Goal: Task Accomplishment & Management: Use online tool/utility

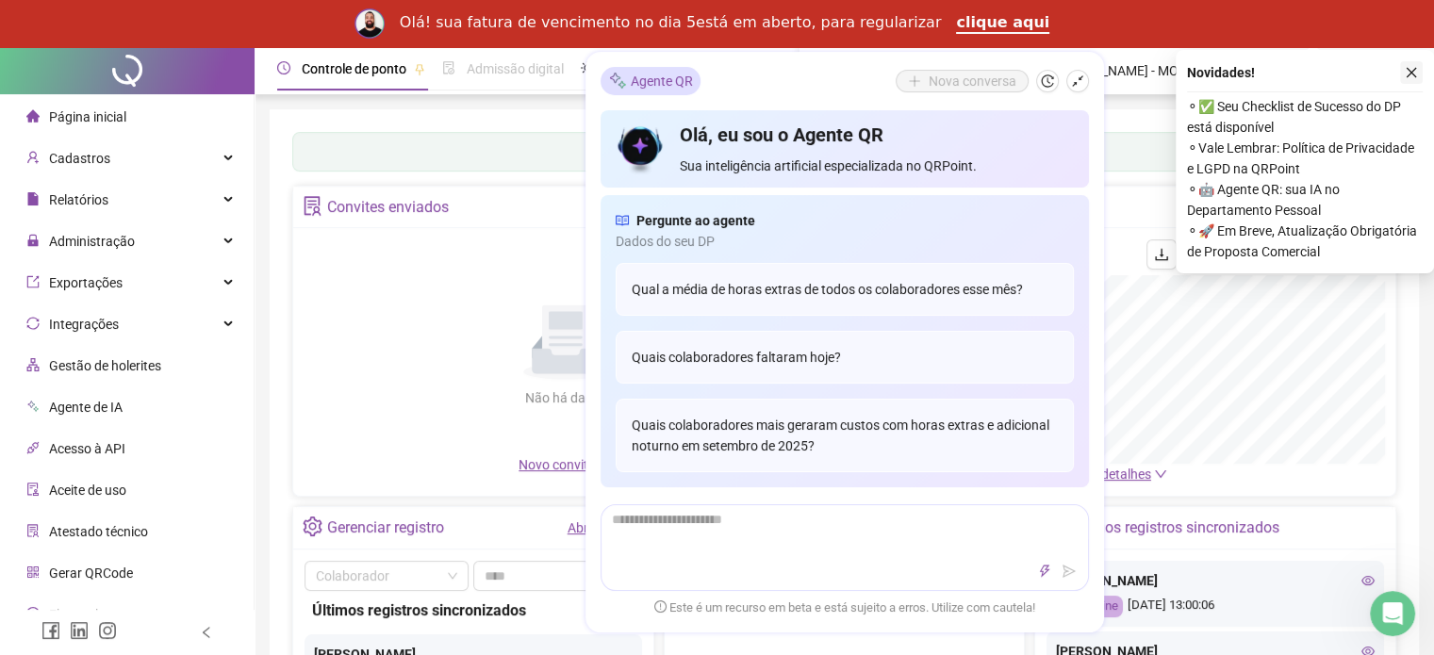
click at [1412, 76] on icon "close" at bounding box center [1411, 72] width 13 height 13
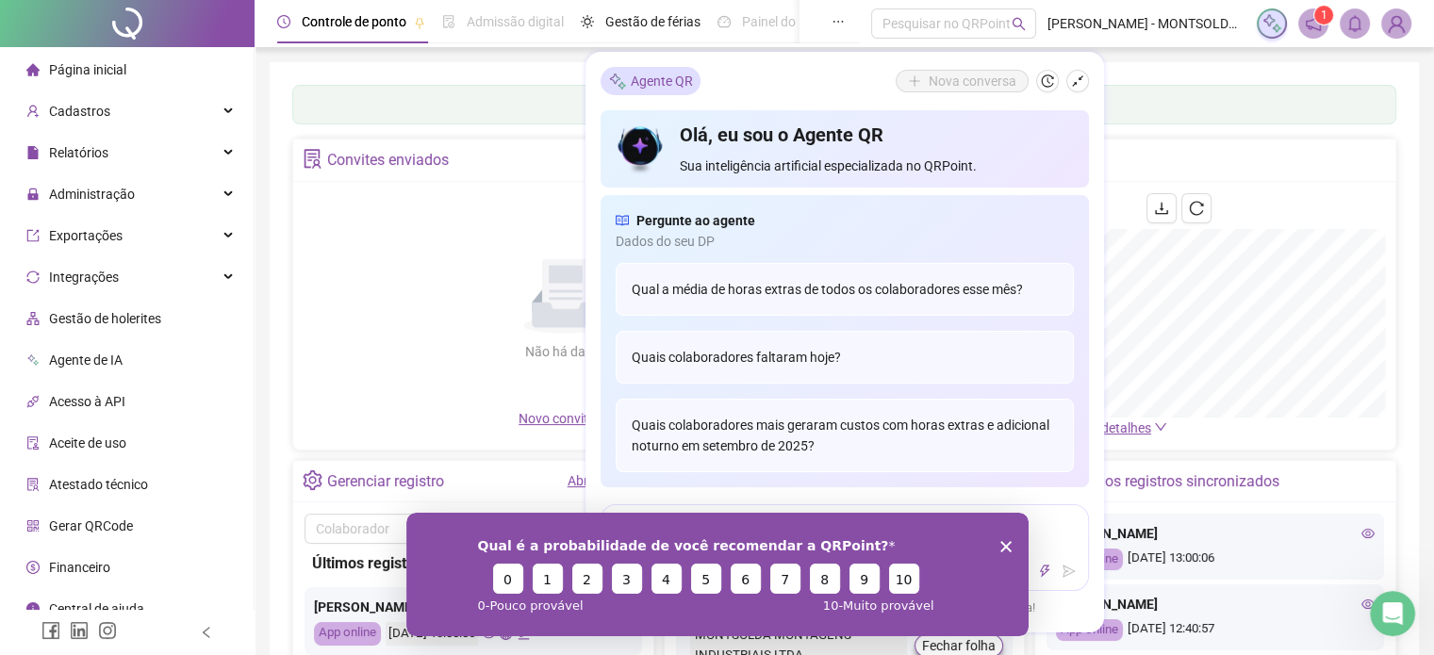
click at [1006, 536] on div "Qual é a probabilidade de você recomendar a QRPoint? 0 1 2 3 4 5 6 7 8 9 10 0 -…" at bounding box center [716, 574] width 622 height 124
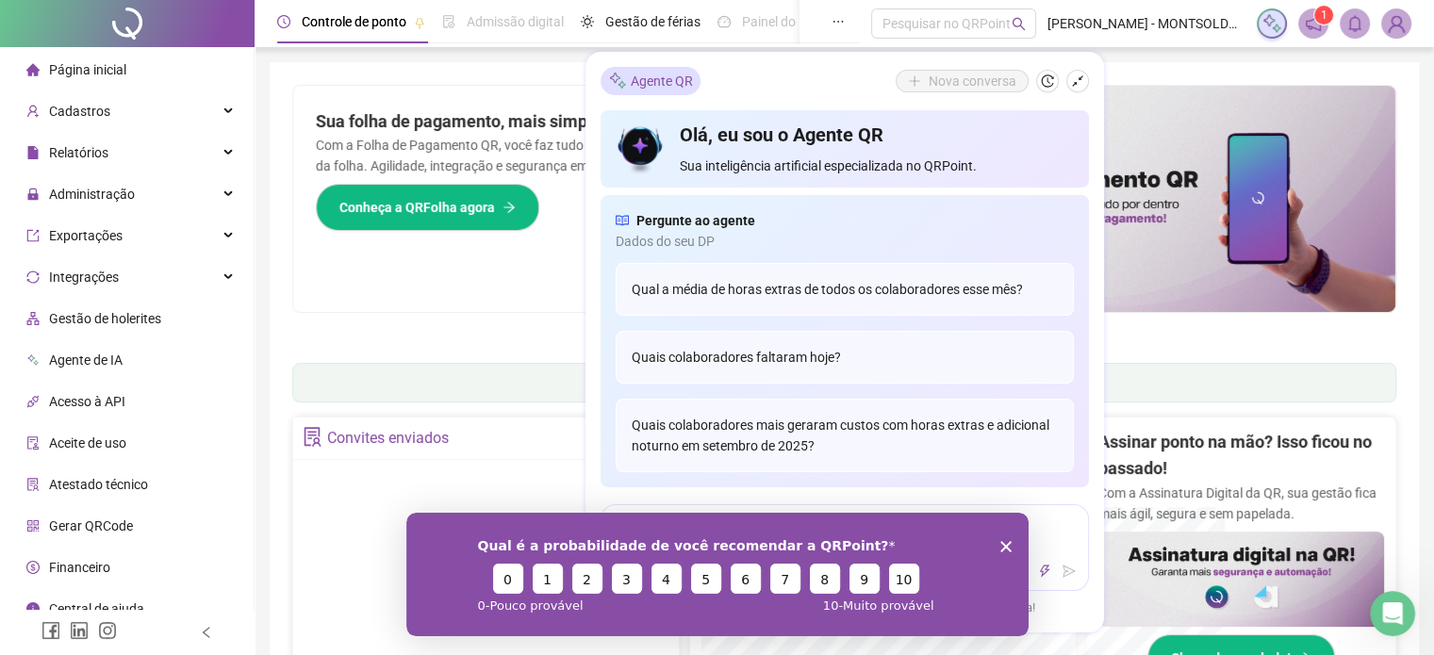
click at [999, 548] on icon "Encerrar pesquisa" at bounding box center [1004, 545] width 11 height 11
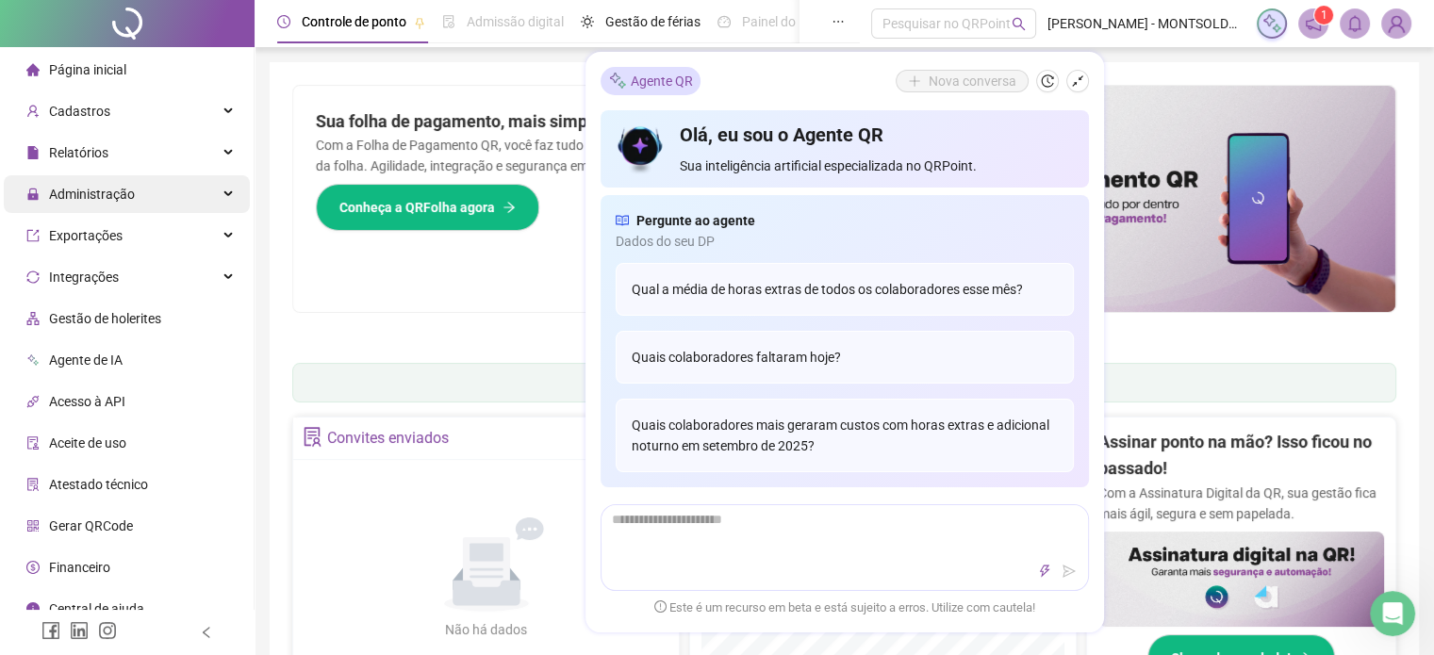
click at [77, 200] on span "Administração" at bounding box center [92, 194] width 86 height 15
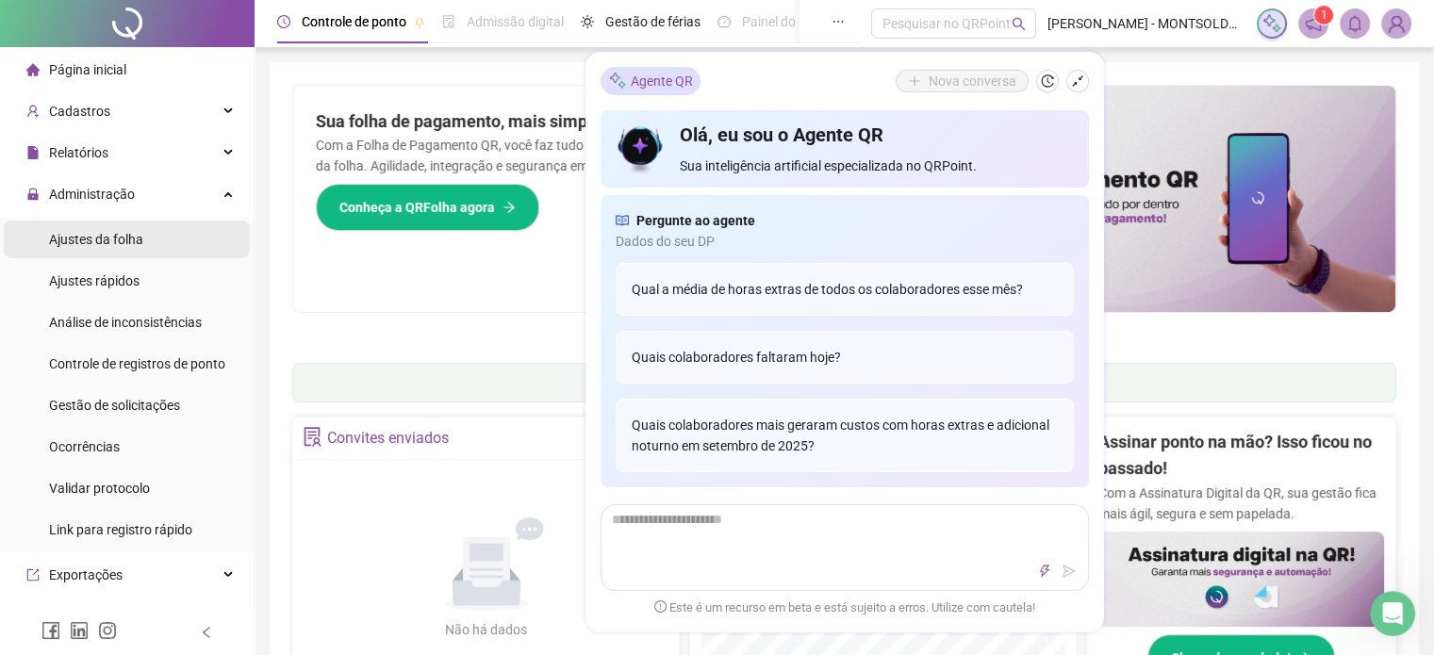
click at [79, 250] on div "Ajustes da folha" at bounding box center [96, 240] width 94 height 38
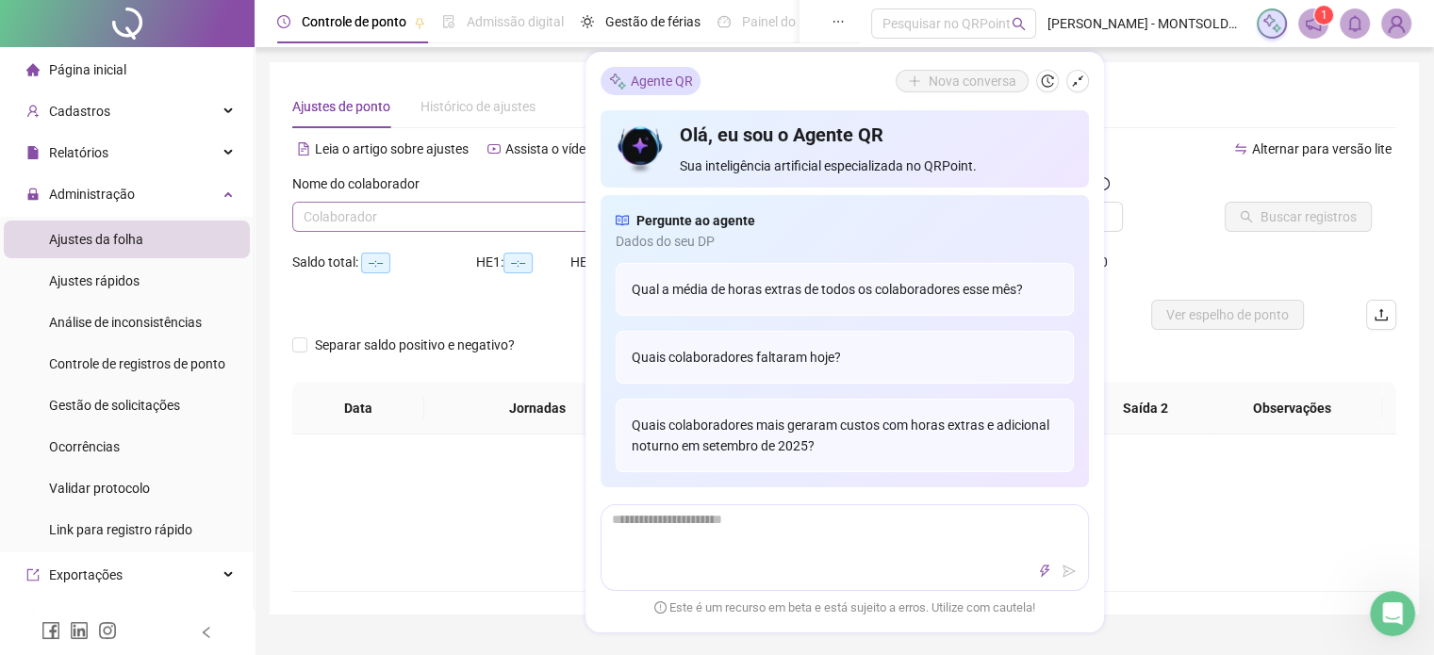
type input "**********"
click at [445, 212] on input "search" at bounding box center [463, 217] width 319 height 28
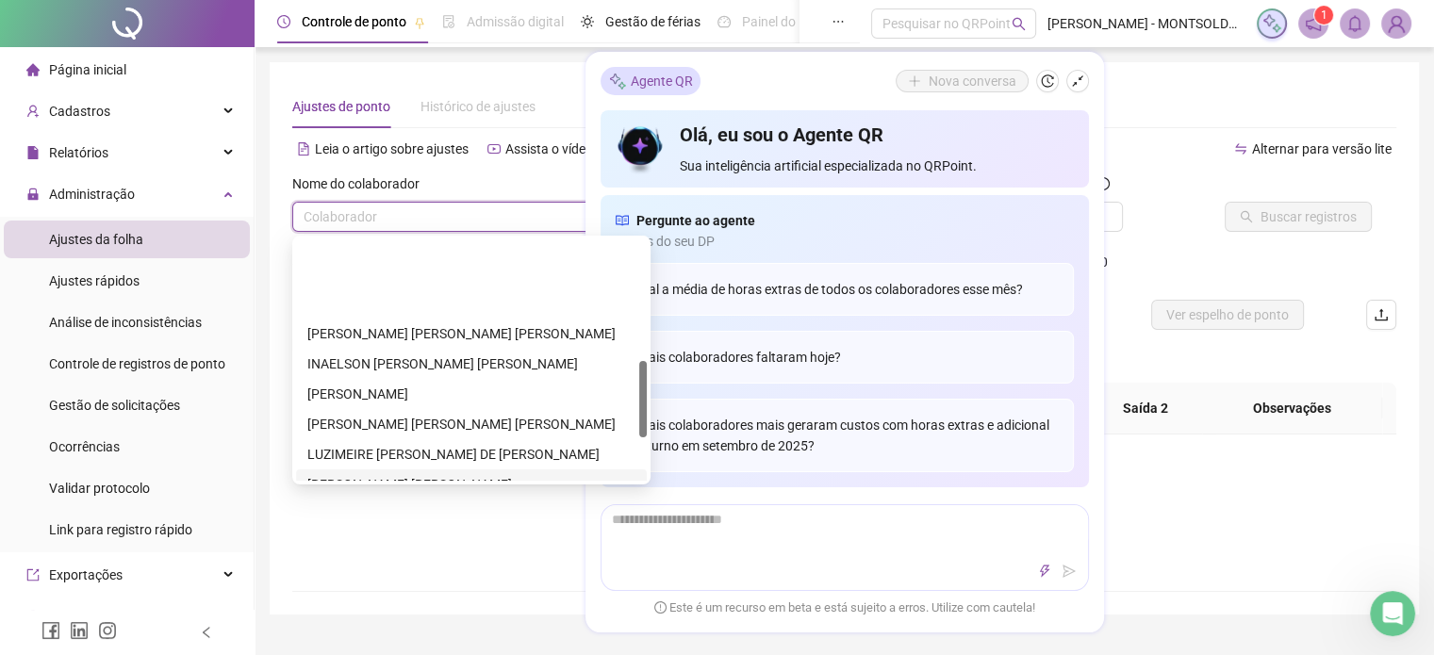
scroll to position [377, 0]
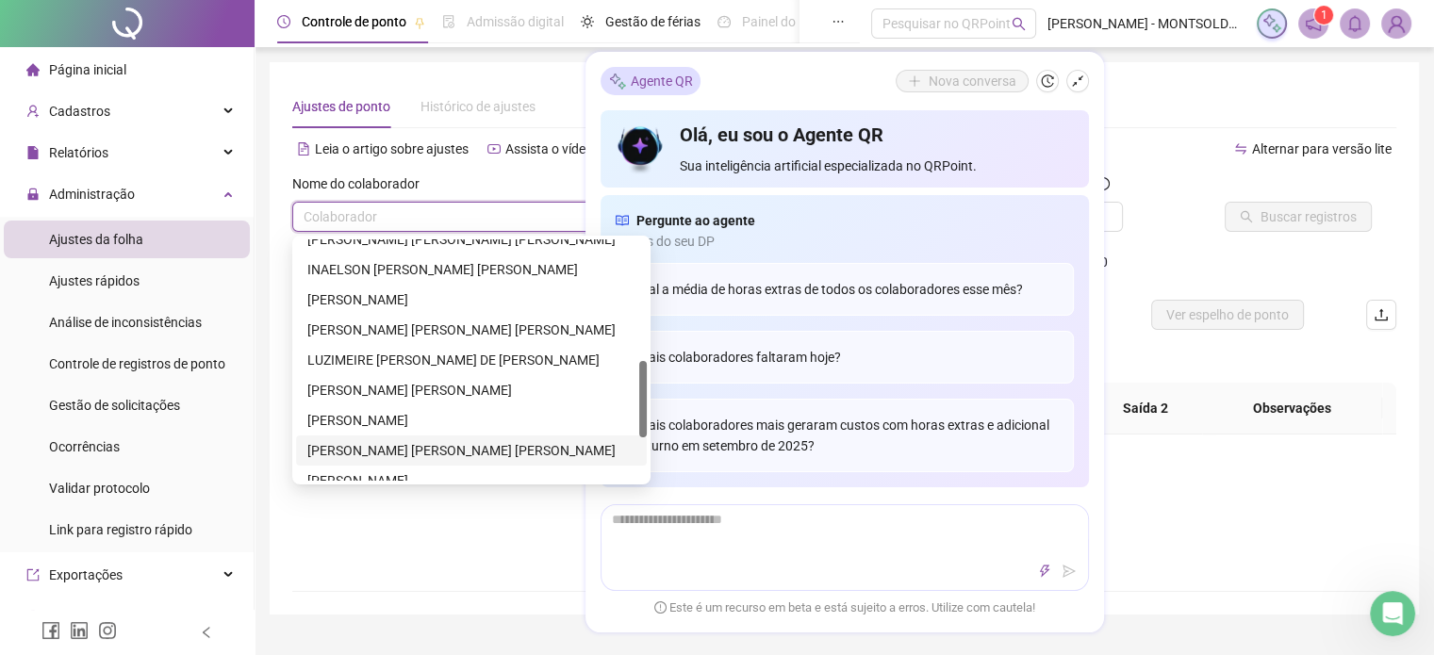
click at [350, 457] on div "[PERSON_NAME] [PERSON_NAME] [PERSON_NAME]" at bounding box center [471, 450] width 328 height 21
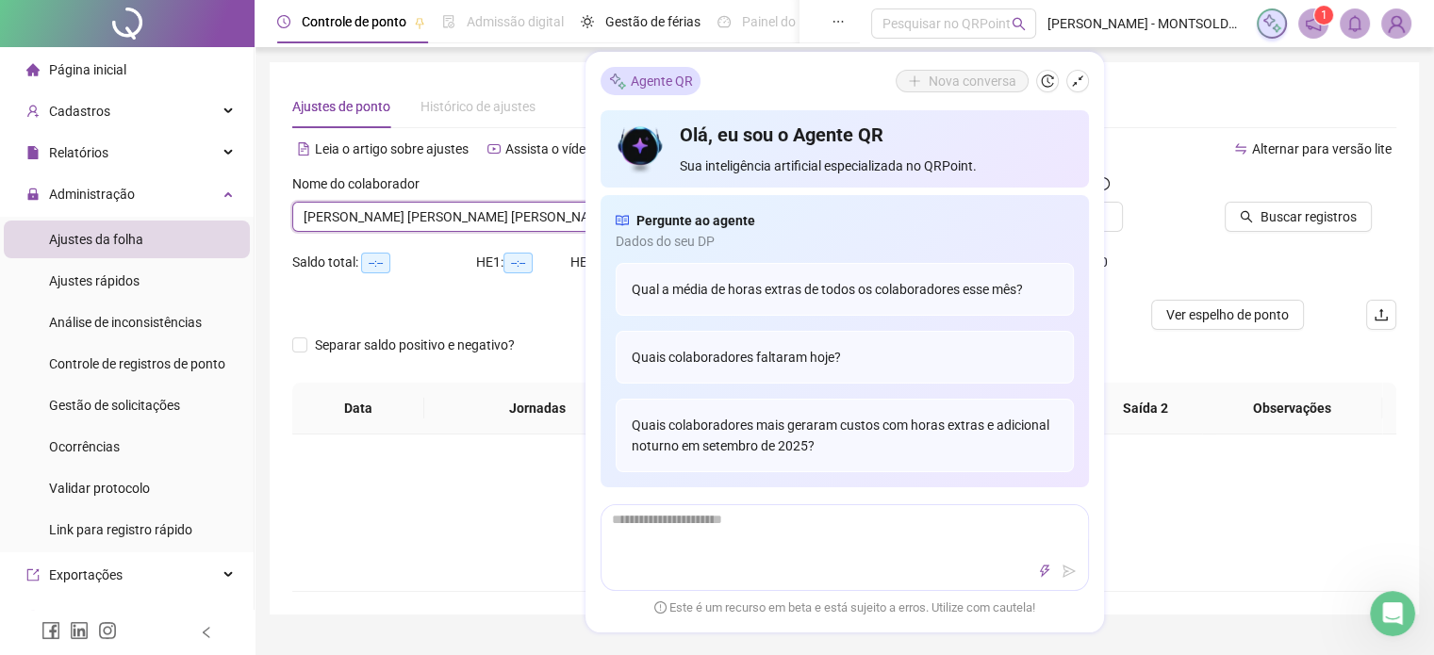
click at [1164, 74] on div "**********" at bounding box center [844, 338] width 1149 height 553
click at [1068, 82] on button "button" at bounding box center [1077, 81] width 23 height 23
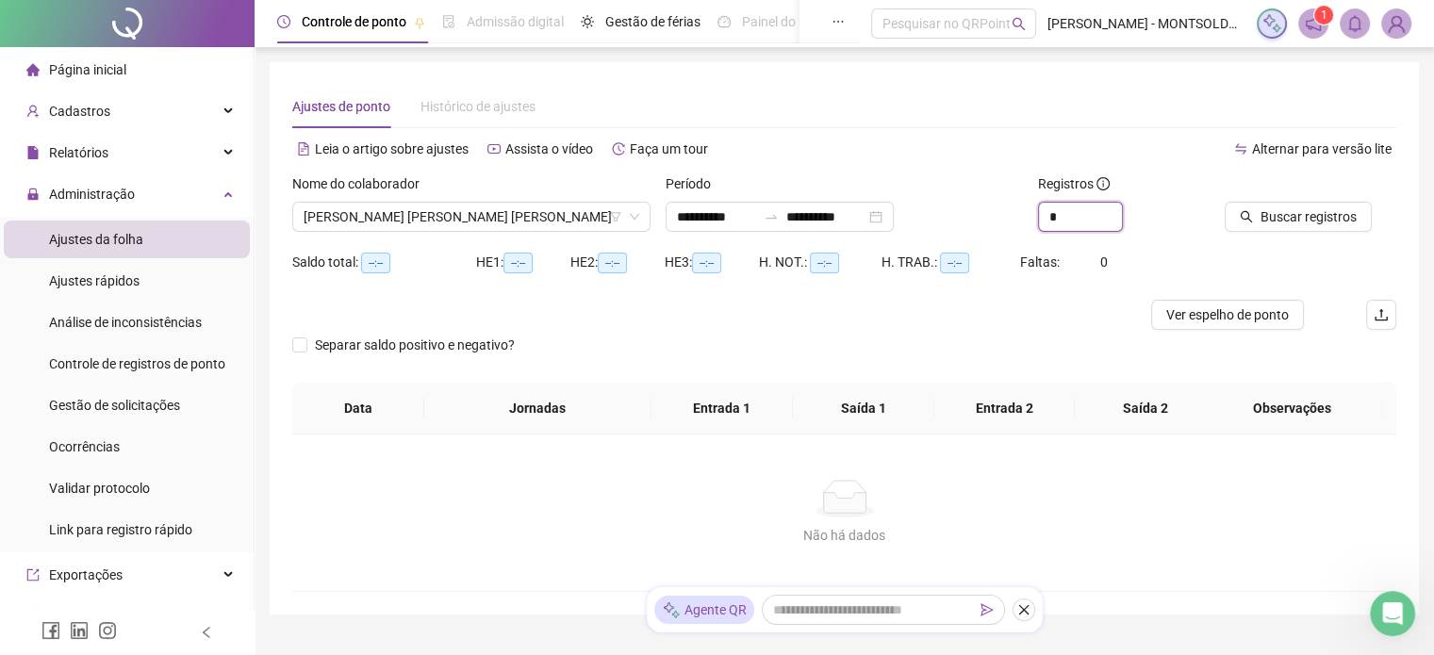
drag, startPoint x: 1062, startPoint y: 219, endPoint x: 1022, endPoint y: 206, distance: 41.5
click at [1031, 210] on div "Registros *" at bounding box center [1124, 210] width 187 height 74
type input "*"
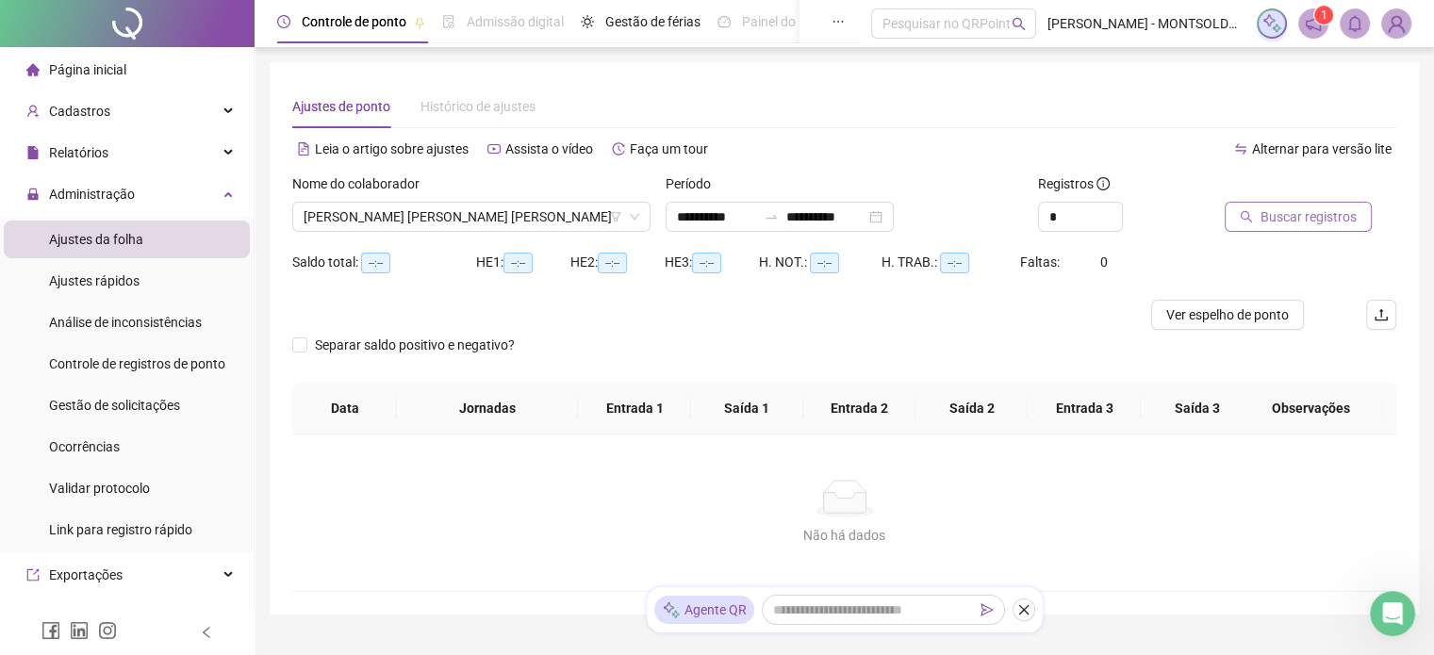
click at [1279, 220] on span "Buscar registros" at bounding box center [1309, 216] width 96 height 21
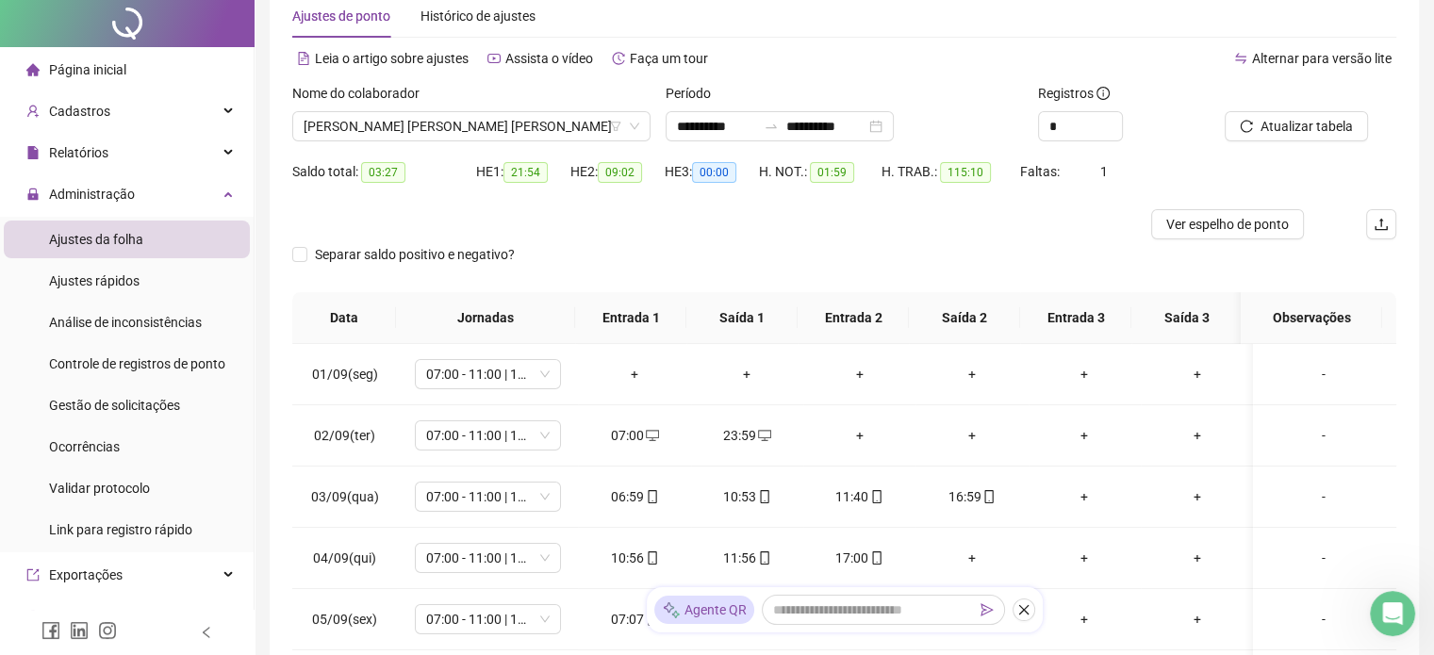
scroll to position [94, 0]
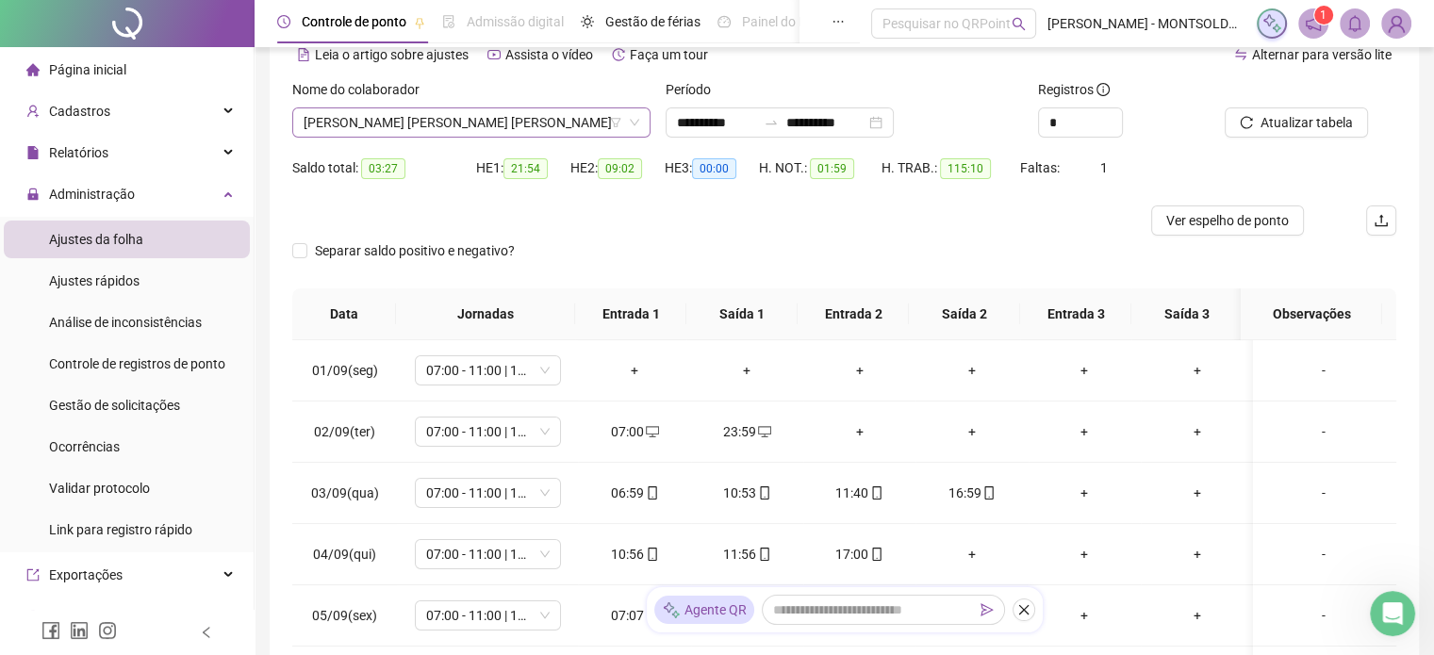
click at [633, 120] on icon "down" at bounding box center [634, 122] width 11 height 11
click at [638, 124] on icon "down" at bounding box center [634, 122] width 11 height 11
click at [631, 120] on icon "down" at bounding box center [634, 122] width 11 height 11
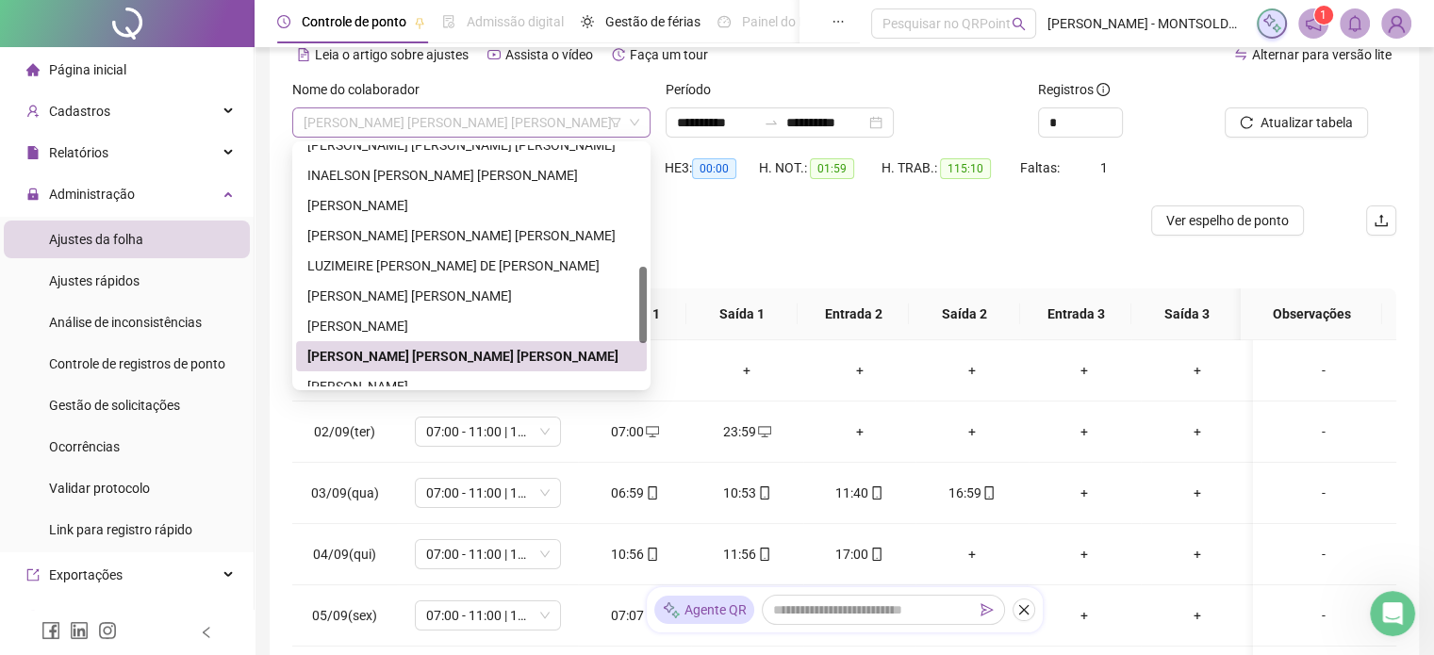
click at [579, 126] on span "[PERSON_NAME] [PERSON_NAME] [PERSON_NAME]" at bounding box center [472, 122] width 336 height 28
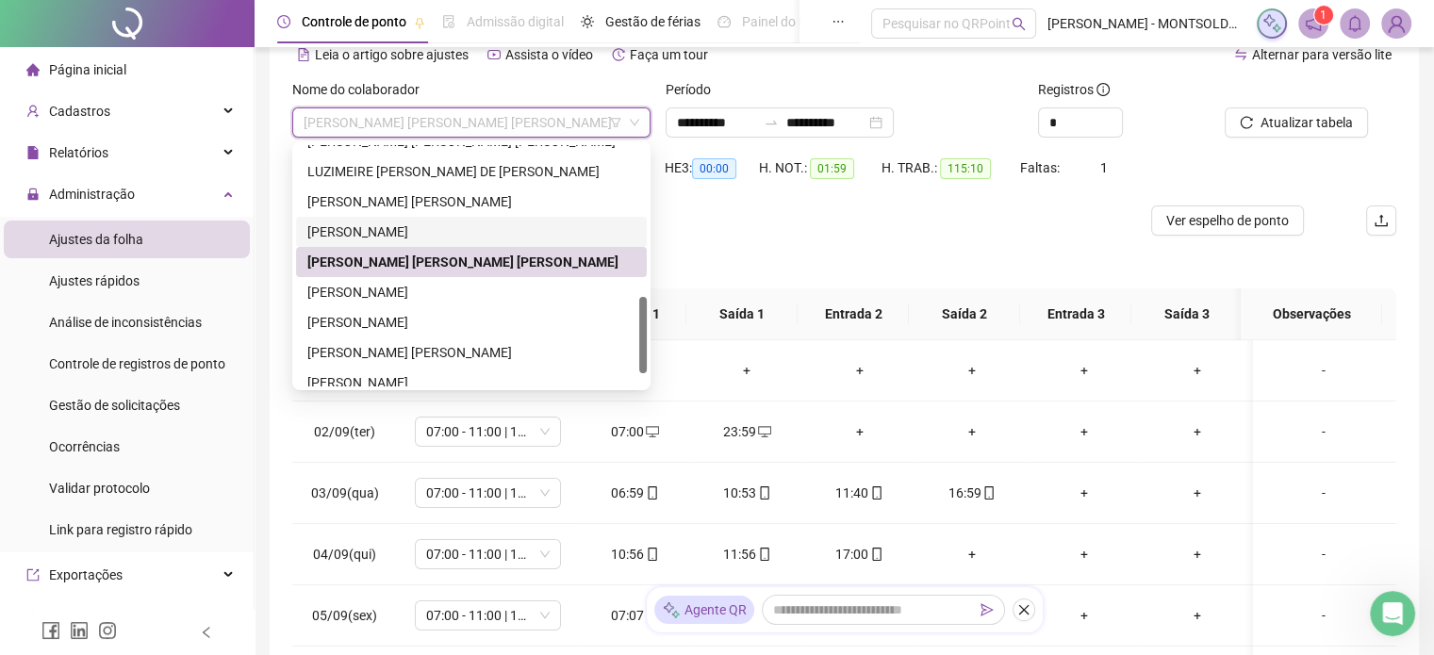
scroll to position [513, 0]
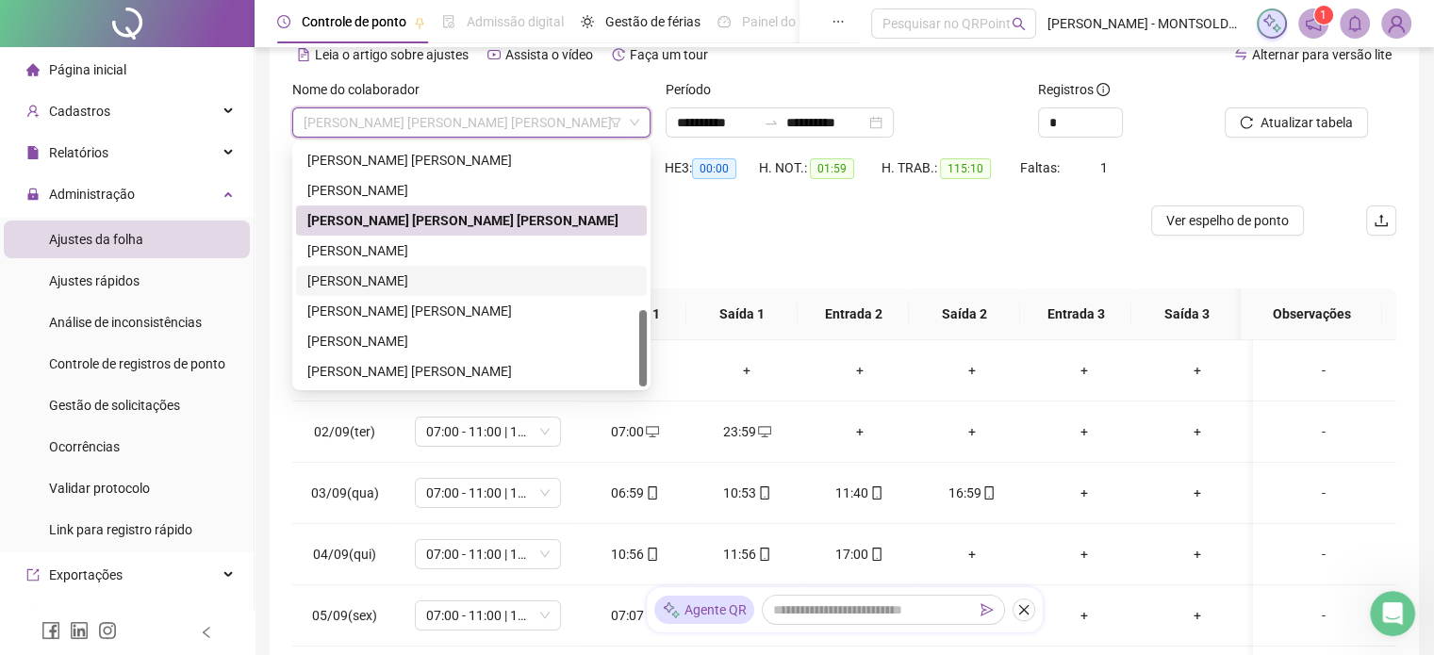
click at [386, 282] on div "[PERSON_NAME]" at bounding box center [471, 281] width 328 height 21
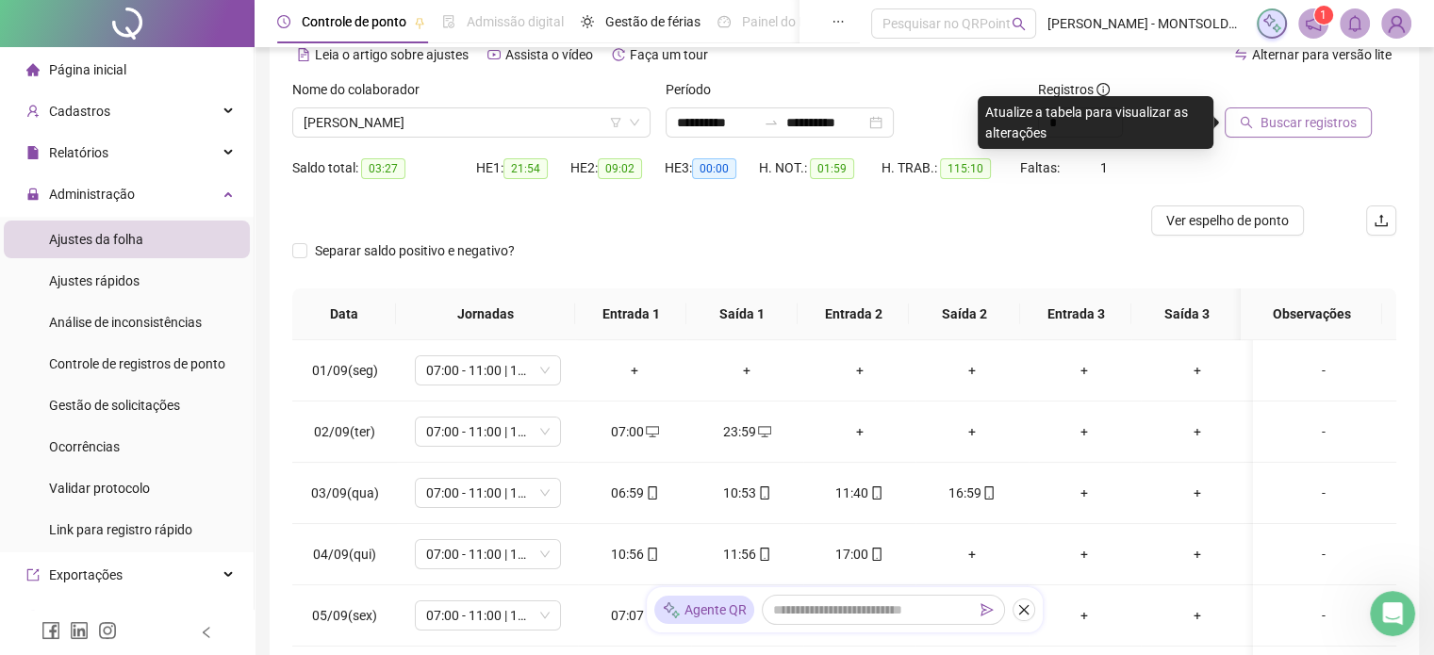
click at [1265, 120] on span "Buscar registros" at bounding box center [1309, 122] width 96 height 21
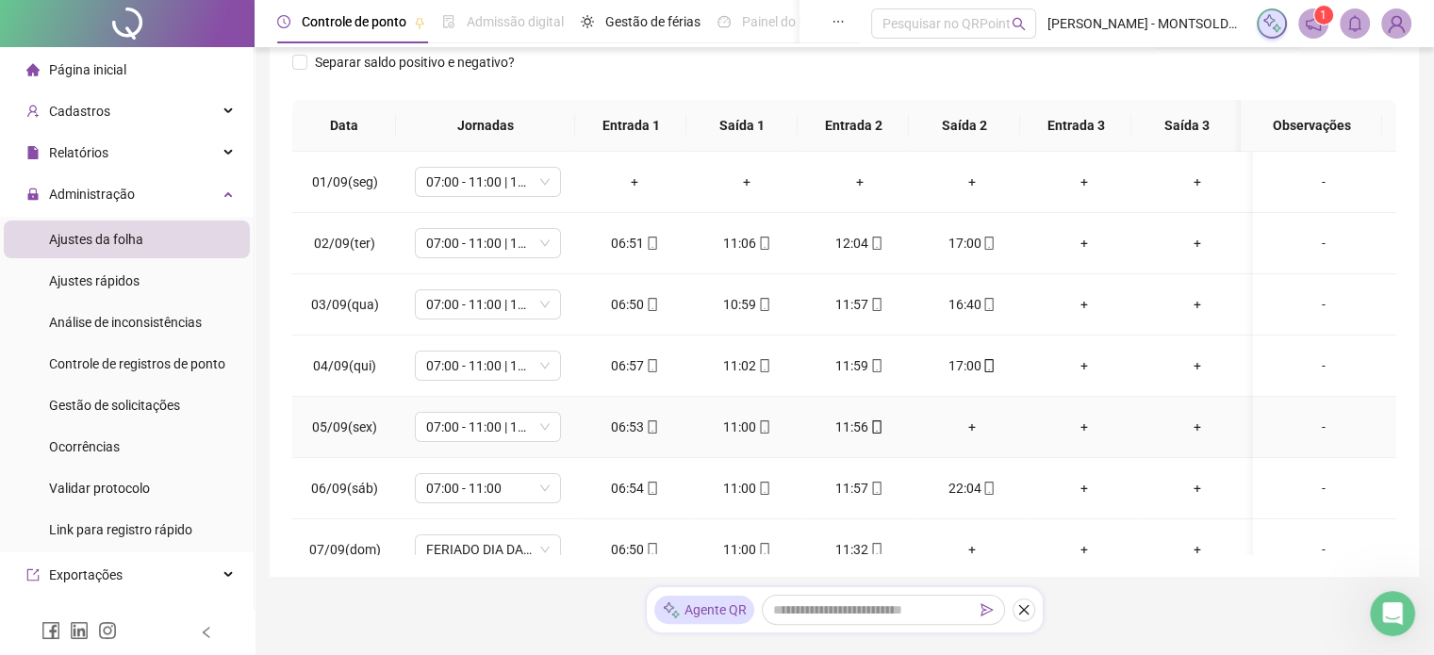
scroll to position [0, 0]
